Goal: Information Seeking & Learning: Learn about a topic

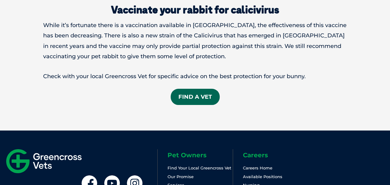
scroll to position [1080, 0]
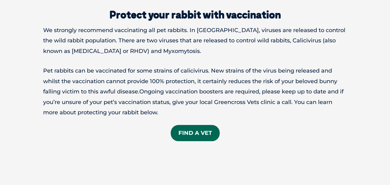
scroll to position [254, 0]
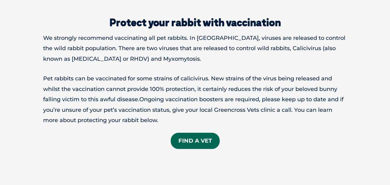
scroll to position [246, 0]
